Goal: Task Accomplishment & Management: Complete application form

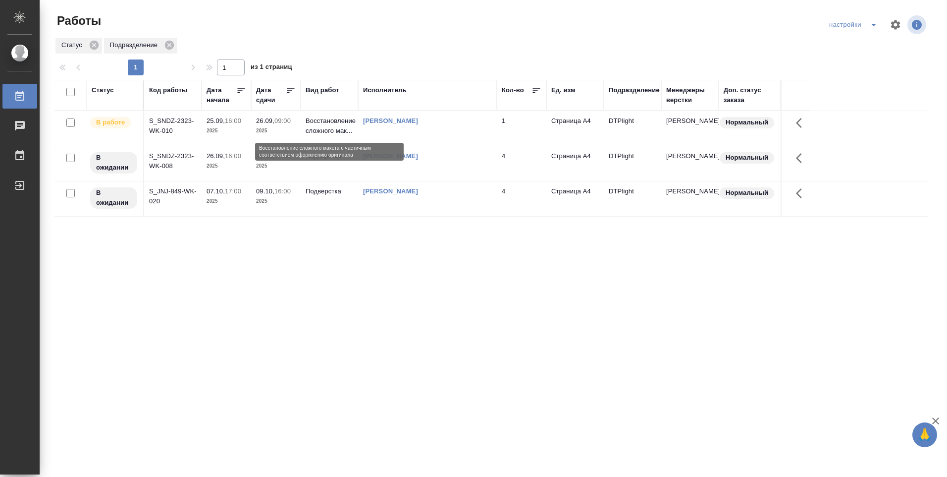
click at [312, 126] on p "Восстановление сложного мак..." at bounding box center [330, 126] width 48 height 20
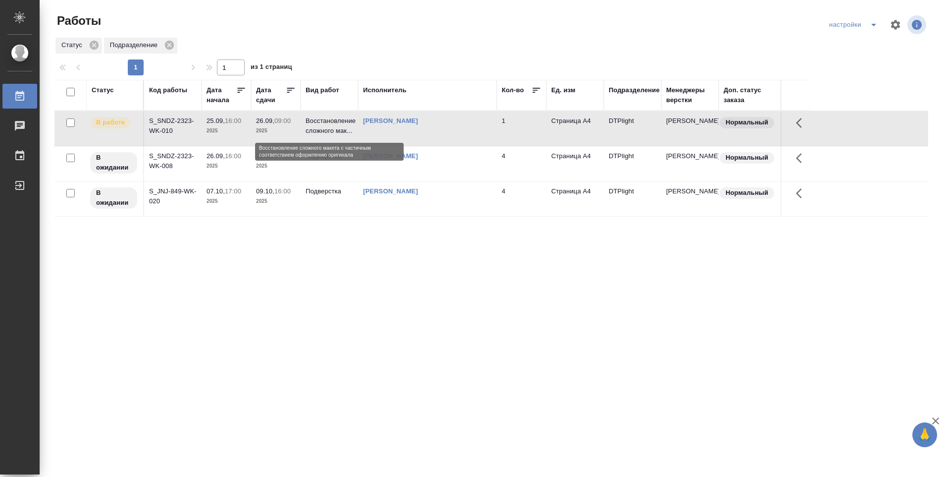
click at [310, 123] on p "Восстановление сложного мак..." at bounding box center [330, 126] width 48 height 20
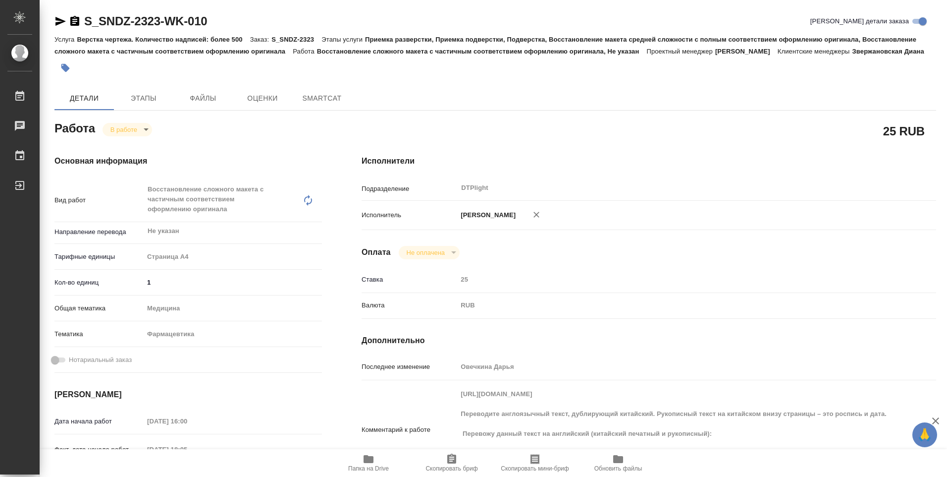
type textarea "x"
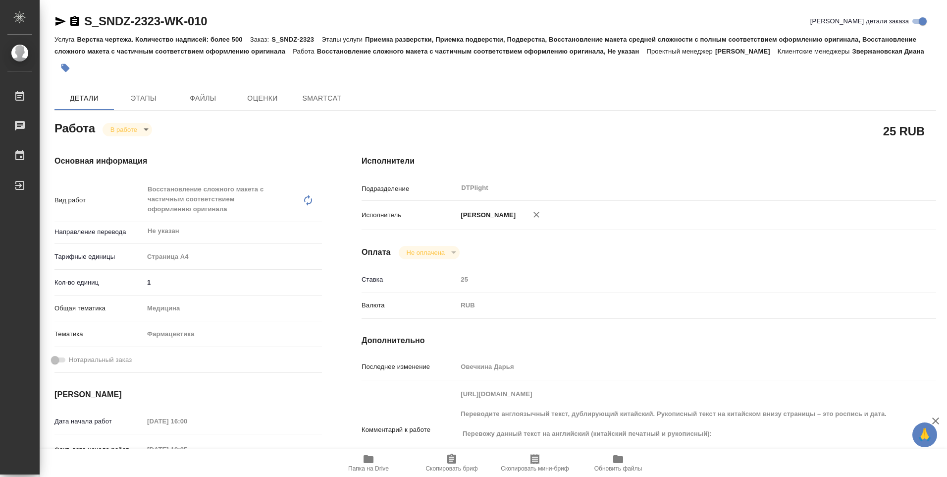
type textarea "x"
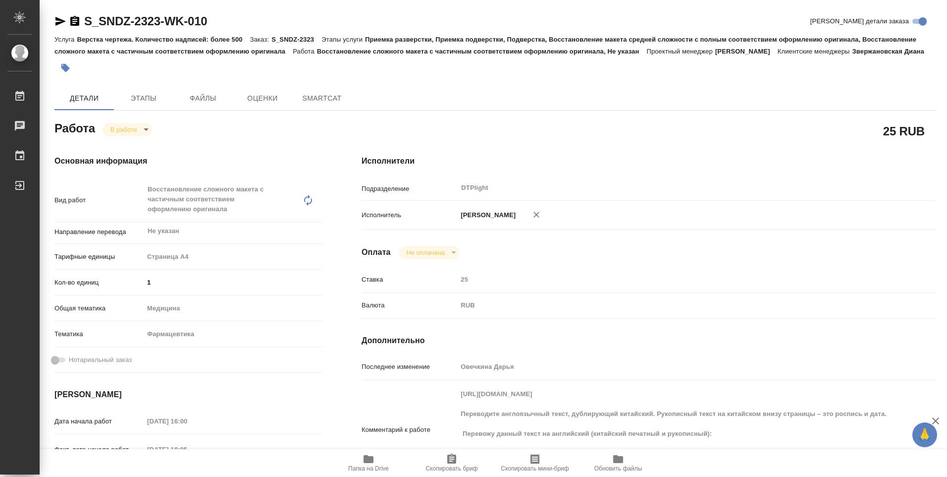
type textarea "x"
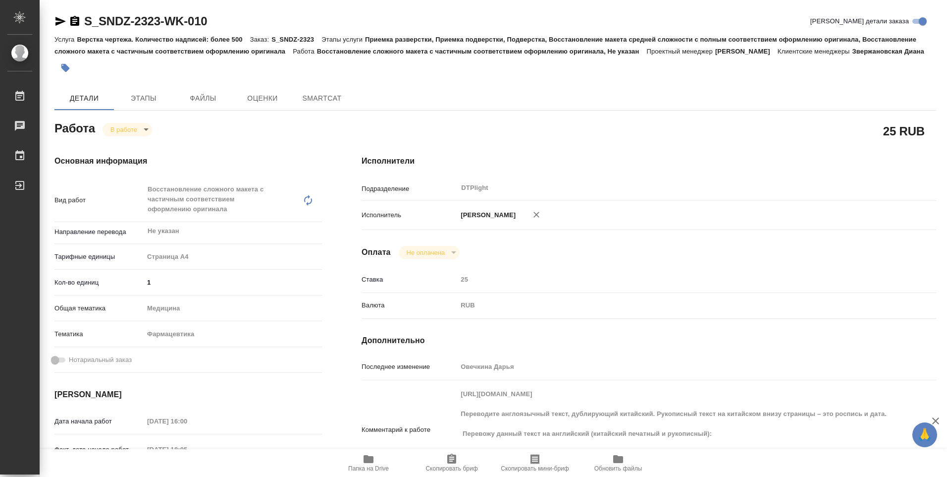
type textarea "x"
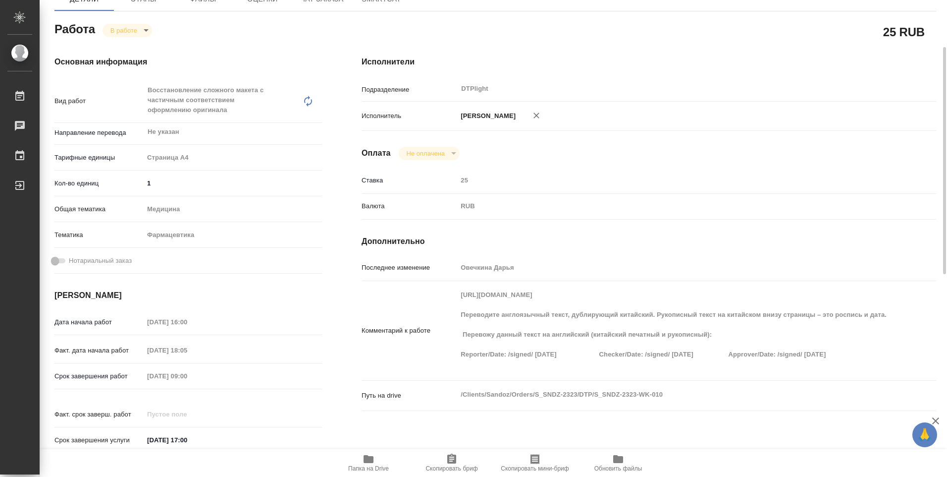
scroll to position [149, 0]
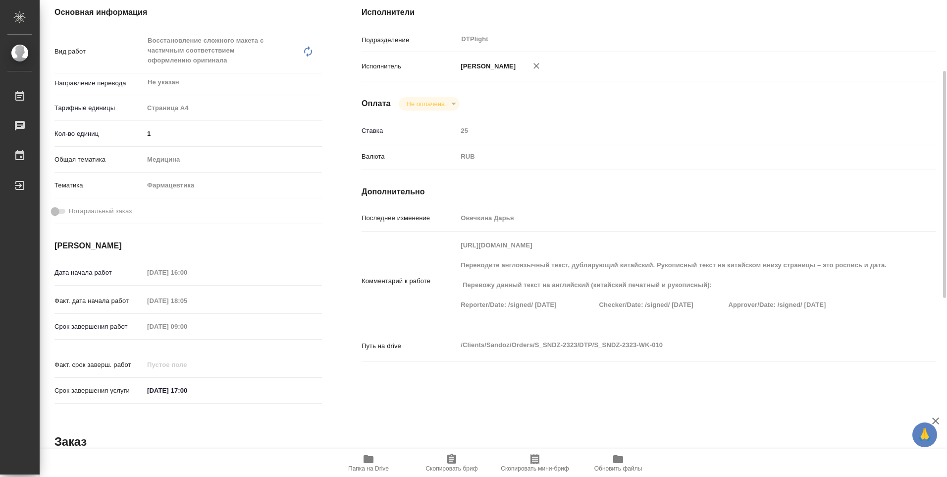
type textarea "x"
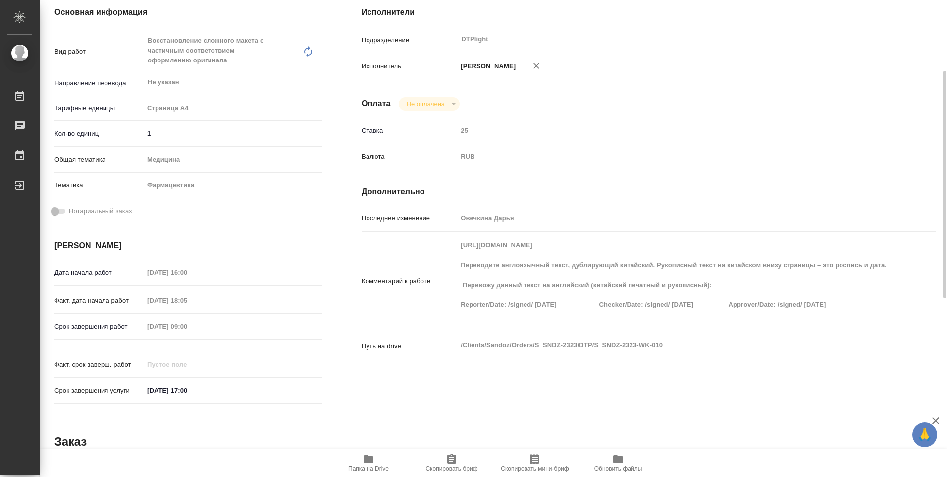
type textarea "x"
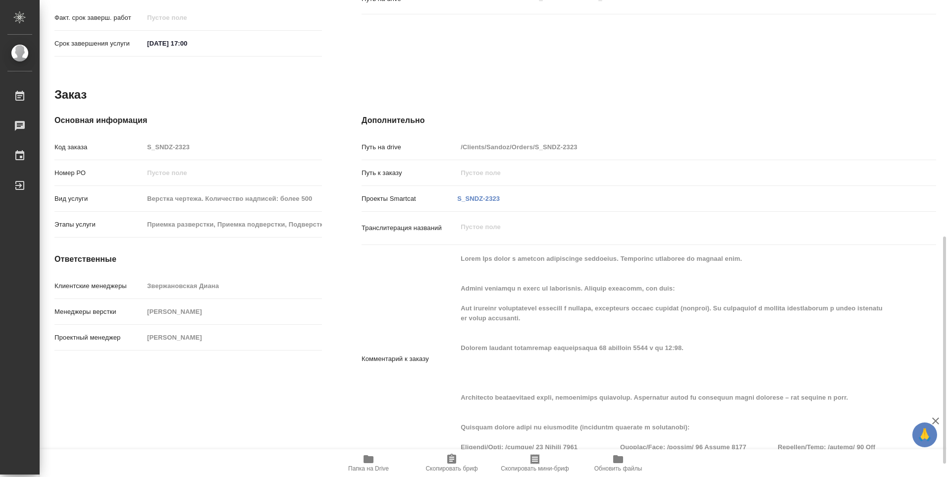
scroll to position [523, 0]
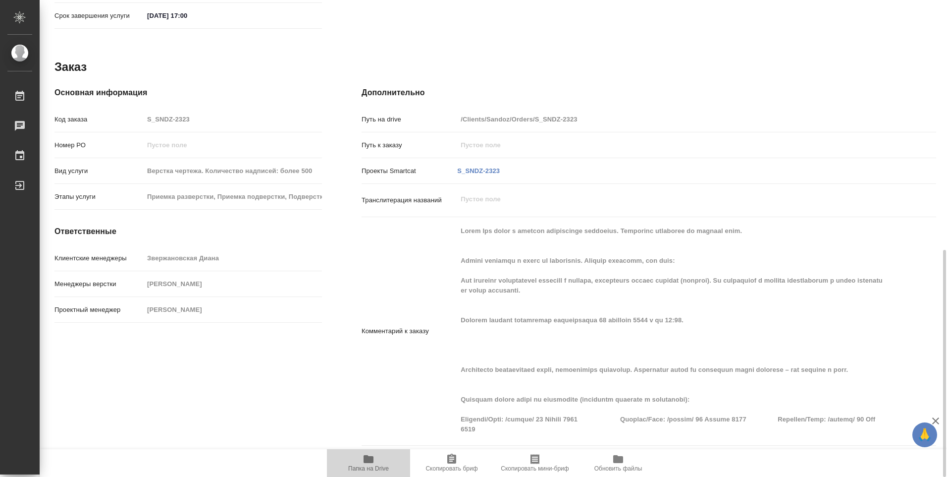
click at [369, 461] on icon "button" at bounding box center [369, 459] width 10 height 8
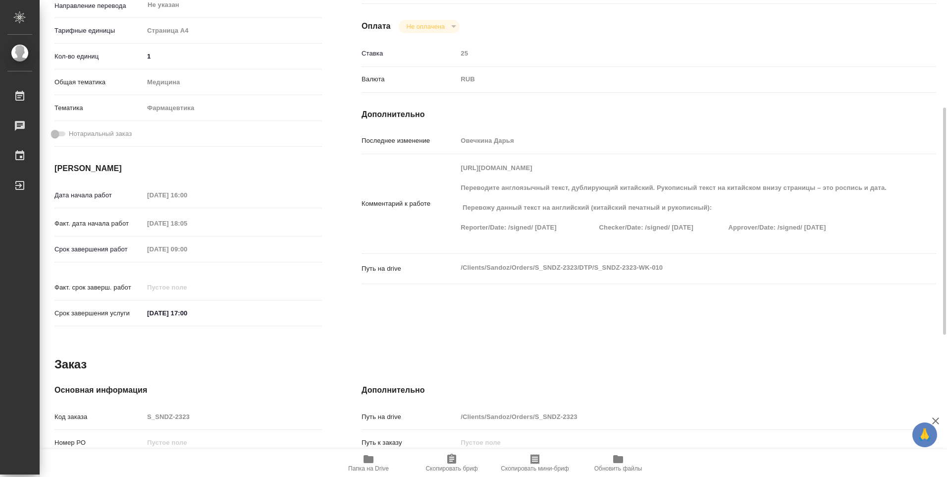
scroll to position [0, 0]
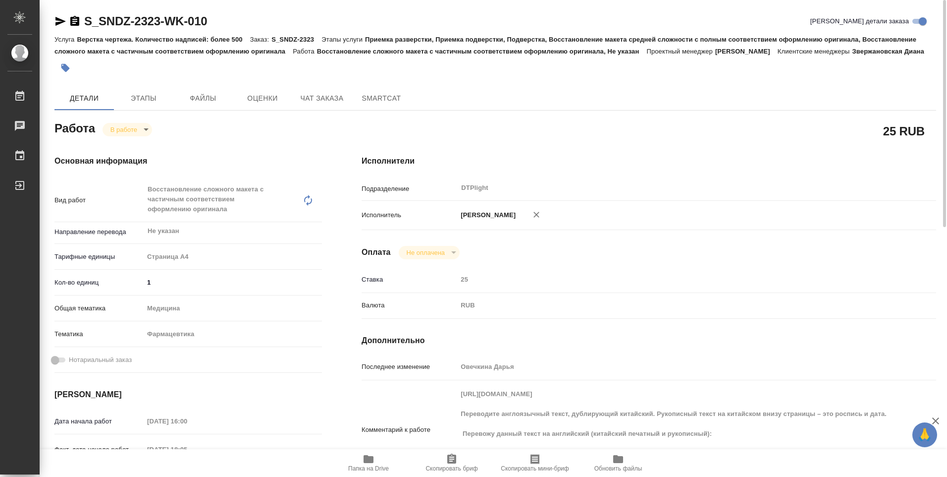
click at [147, 140] on body "🙏 .cls-1 fill:#fff; AWATERA [PERSON_NAME] Работы 0 Чаты График Выйти S_SNDZ-232…" at bounding box center [473, 238] width 947 height 477
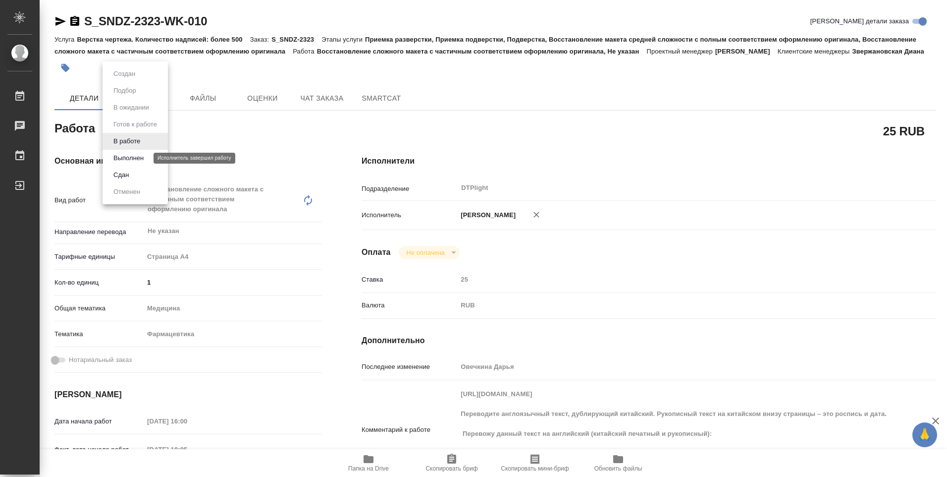
click at [135, 160] on button "Выполнен" at bounding box center [129, 158] width 36 height 11
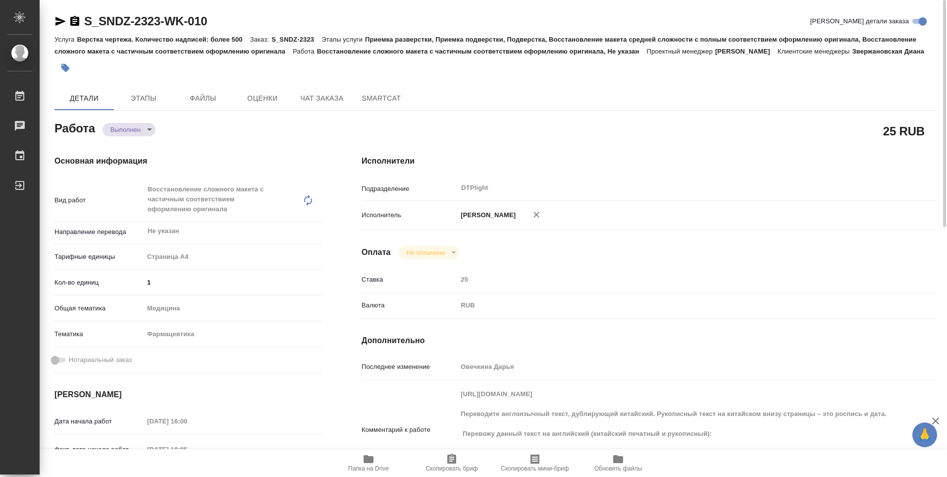
type textarea "x"
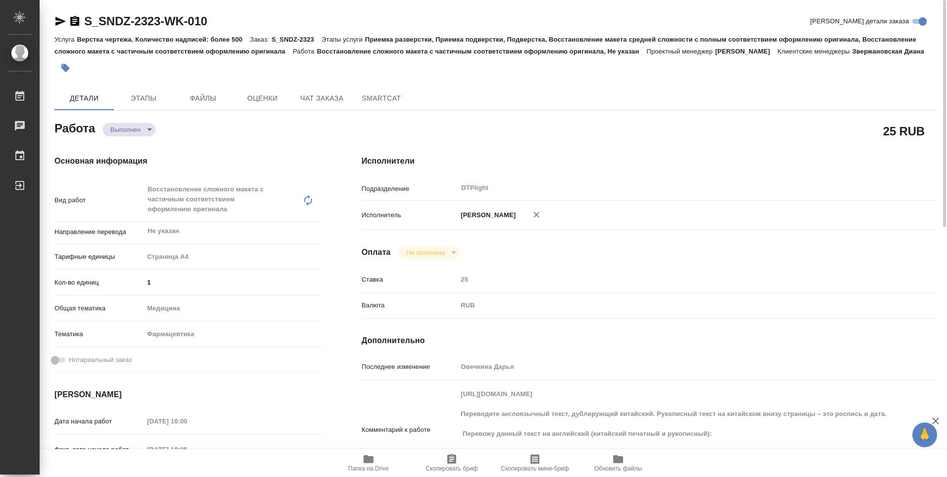
type textarea "x"
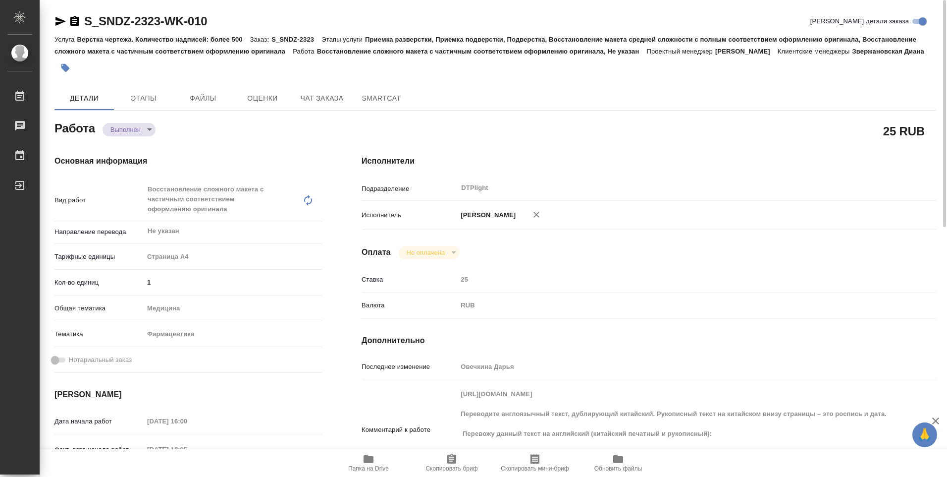
type textarea "x"
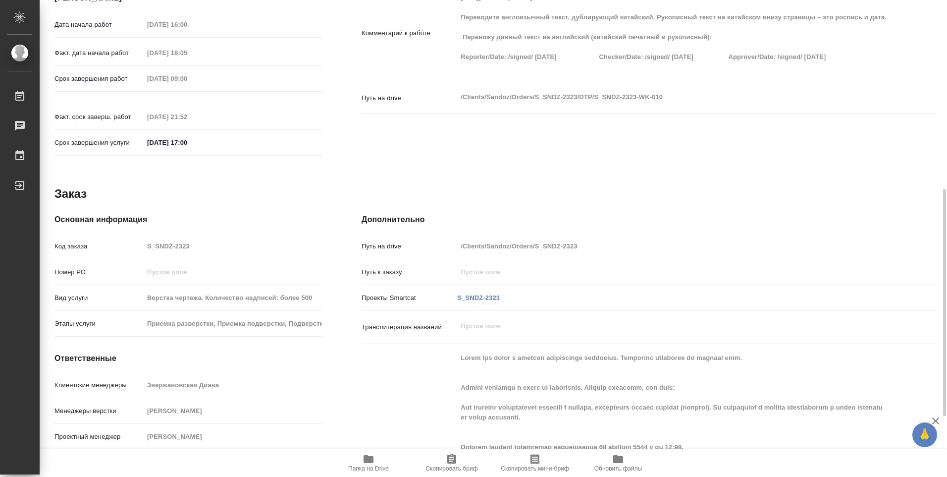
scroll to position [523, 0]
